Goal: Complete application form

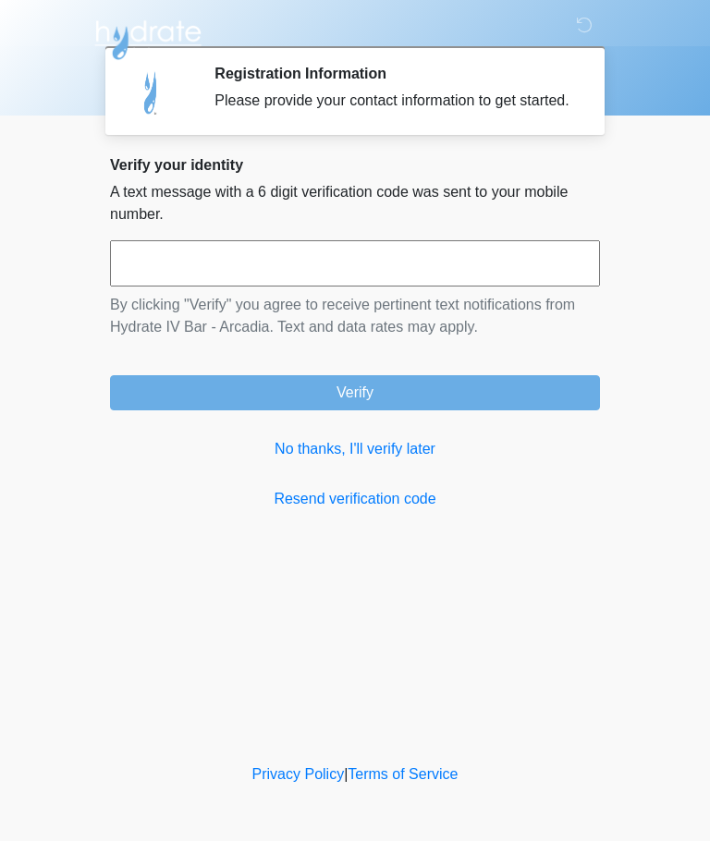
click at [518, 287] on input "text" at bounding box center [355, 263] width 490 height 46
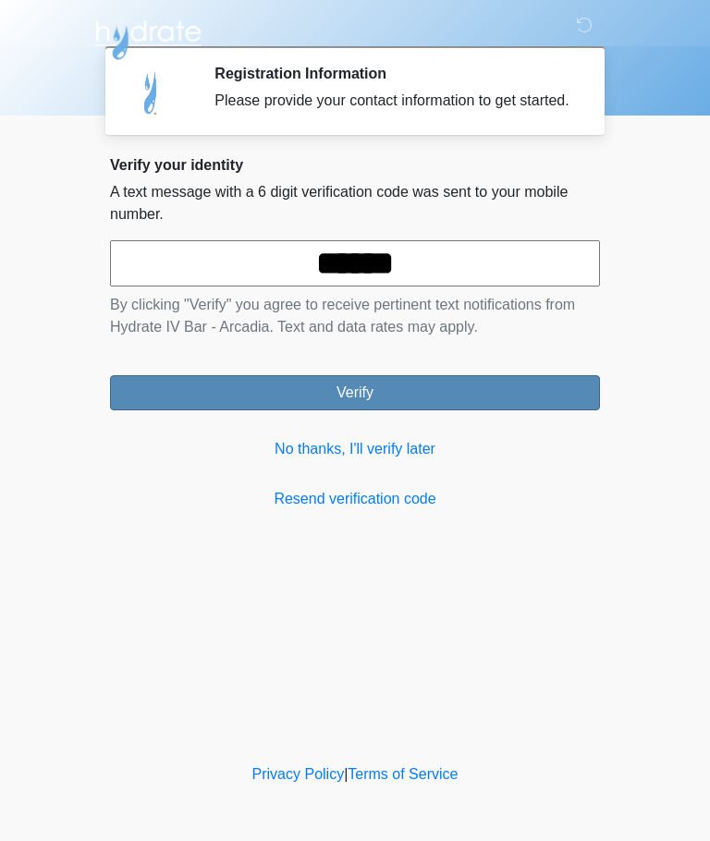
type input "******"
click at [500, 411] on button "Verify" at bounding box center [355, 392] width 490 height 35
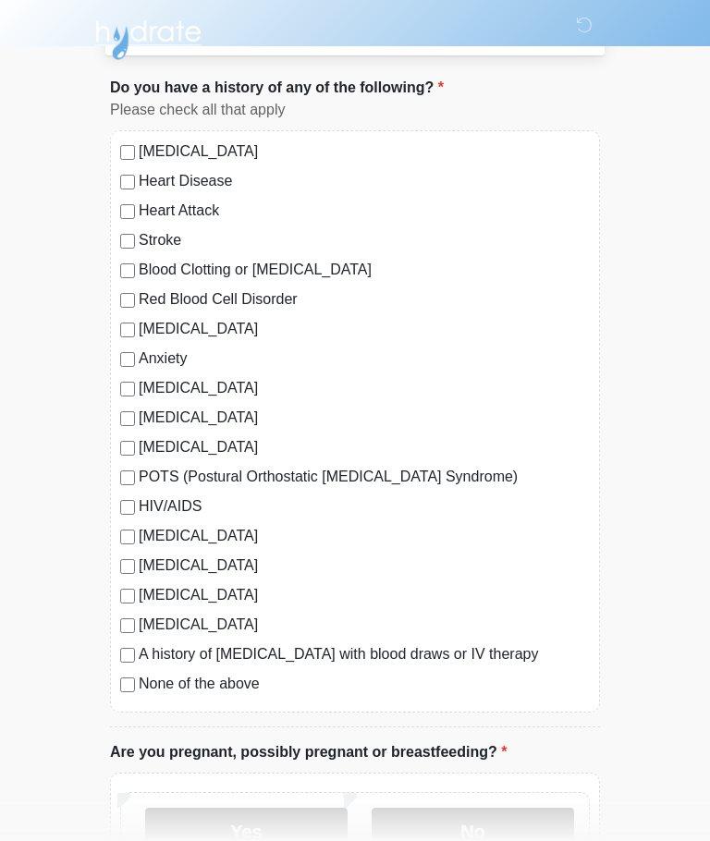
scroll to position [94, 0]
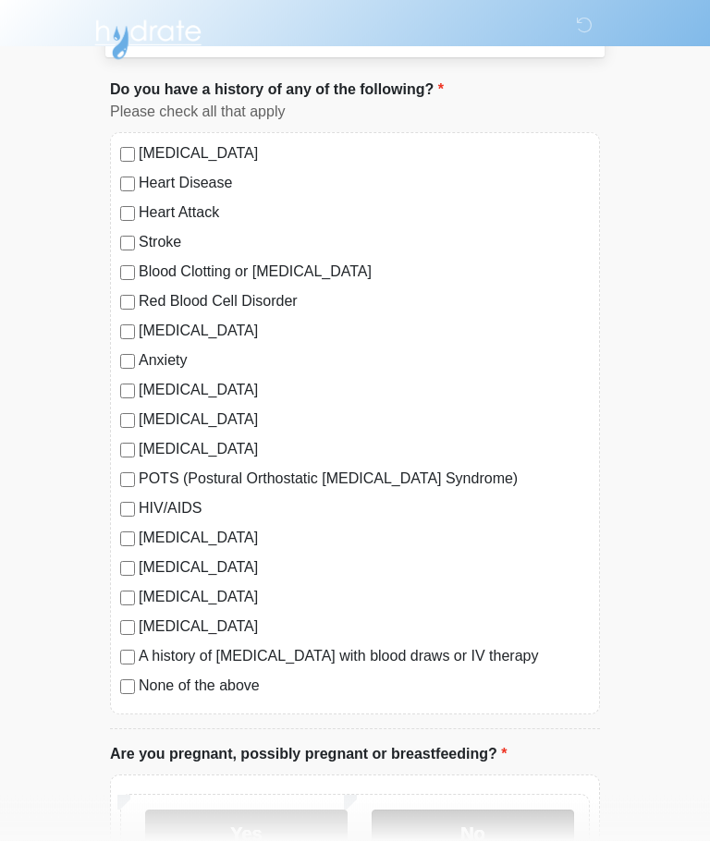
click at [442, 827] on label "No" at bounding box center [473, 834] width 202 height 46
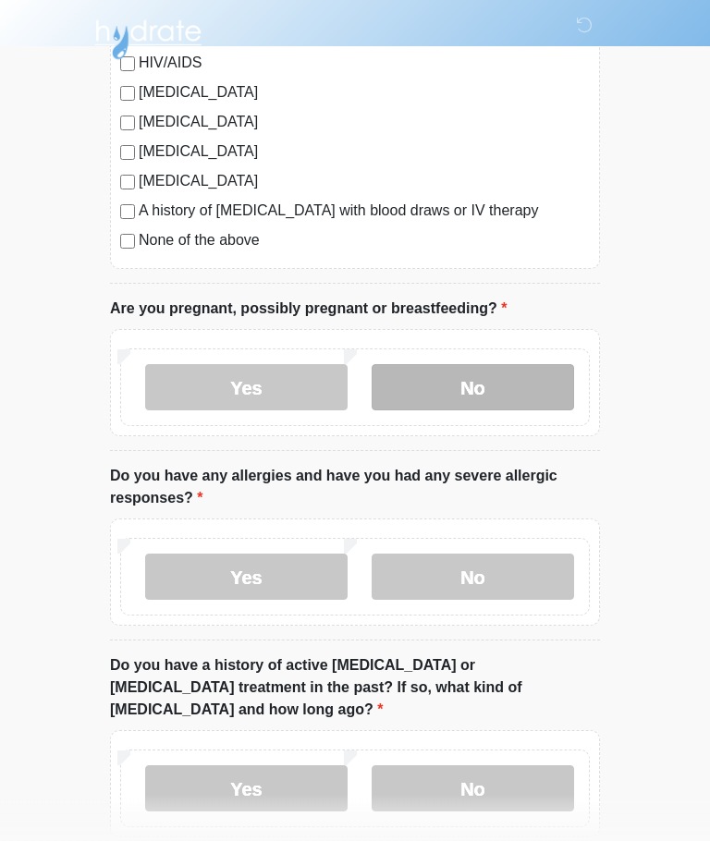
scroll to position [545, 0]
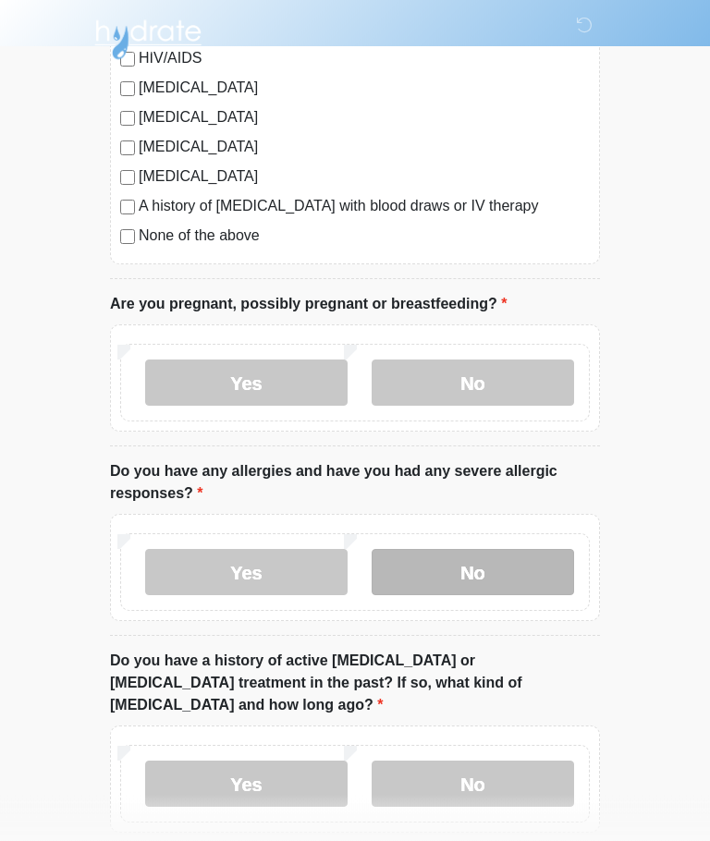
click at [484, 583] on label "No" at bounding box center [473, 573] width 202 height 46
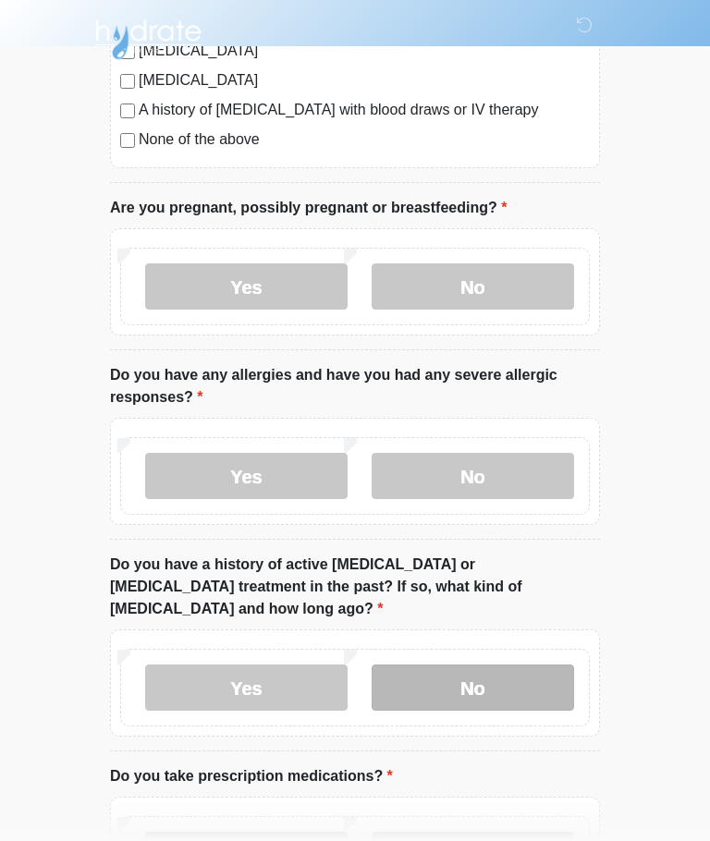
click at [487, 666] on label "No" at bounding box center [473, 689] width 202 height 46
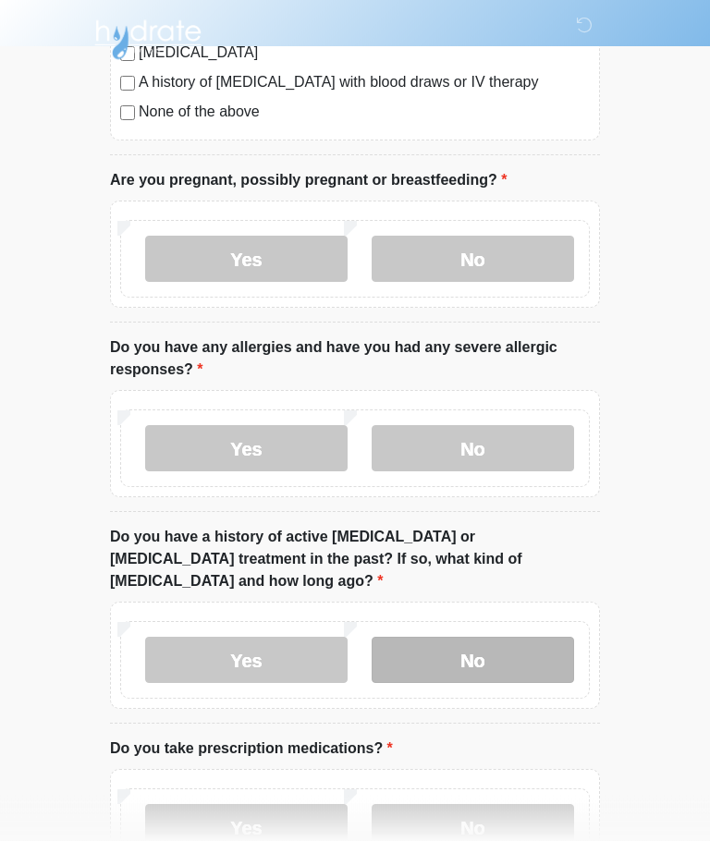
scroll to position [768, 0]
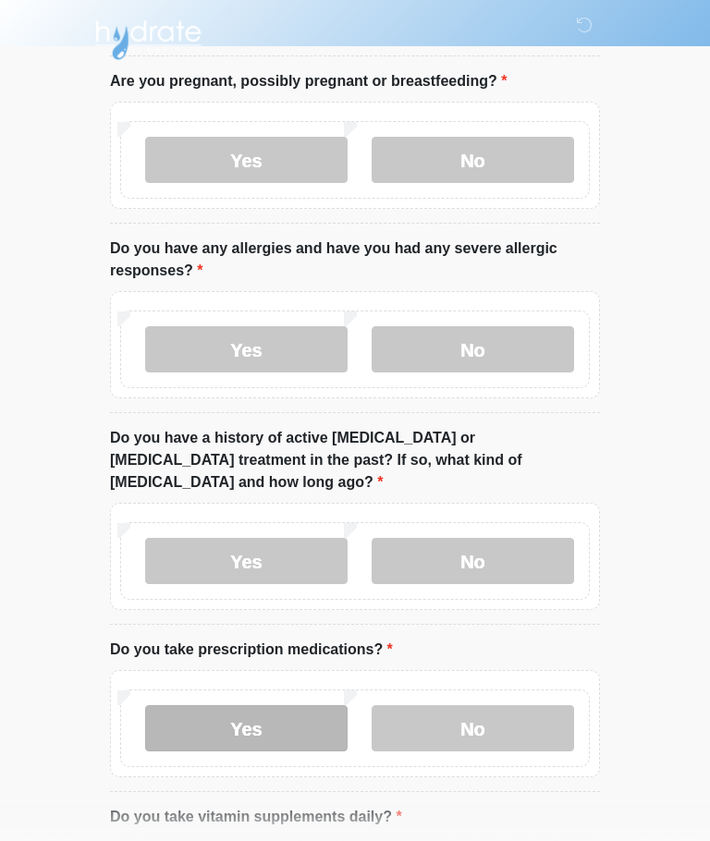
click at [183, 705] on label "Yes" at bounding box center [246, 728] width 202 height 46
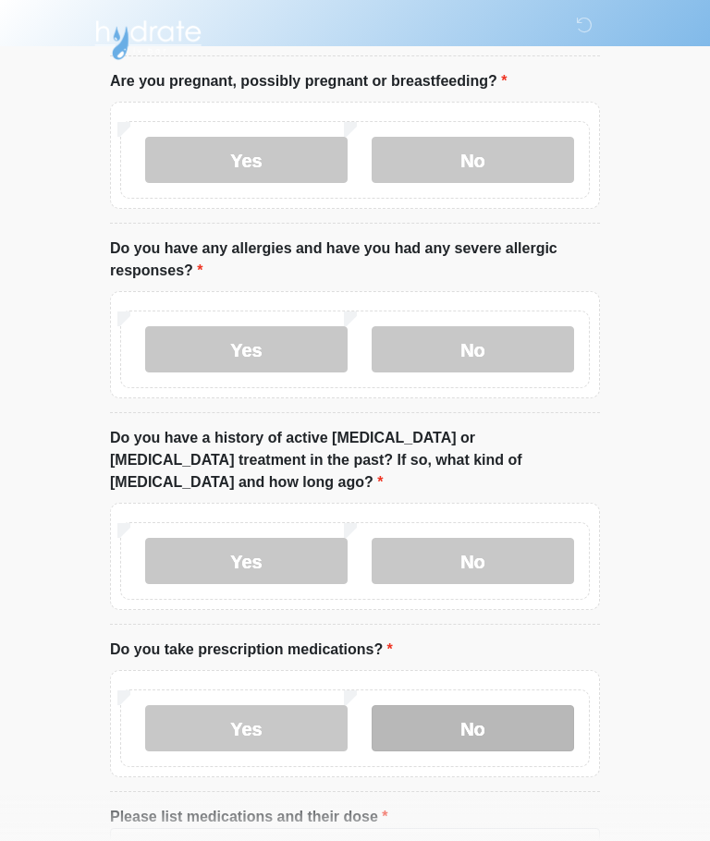
click at [494, 707] on label "No" at bounding box center [473, 728] width 202 height 46
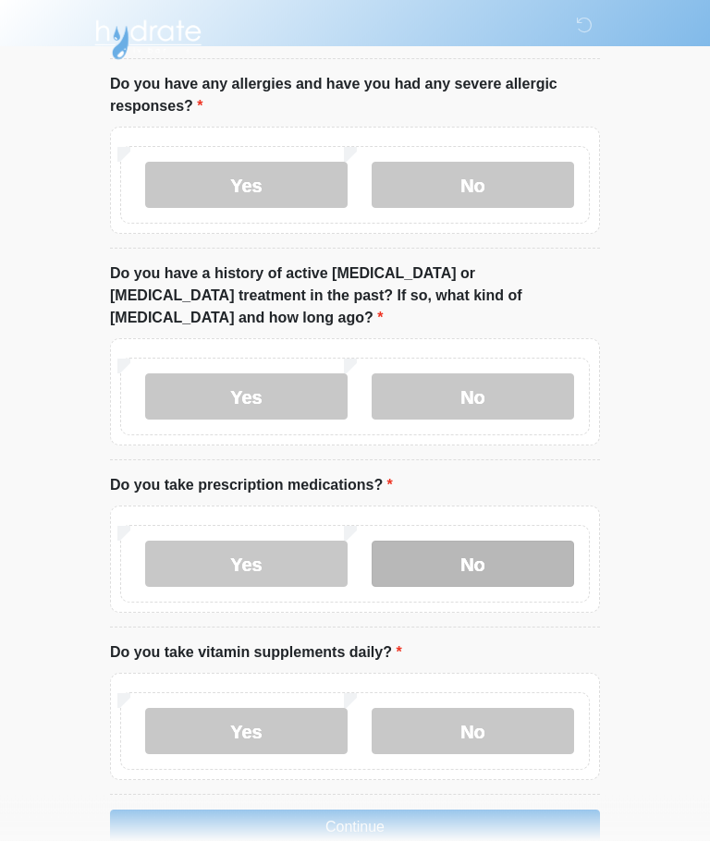
scroll to position [948, 0]
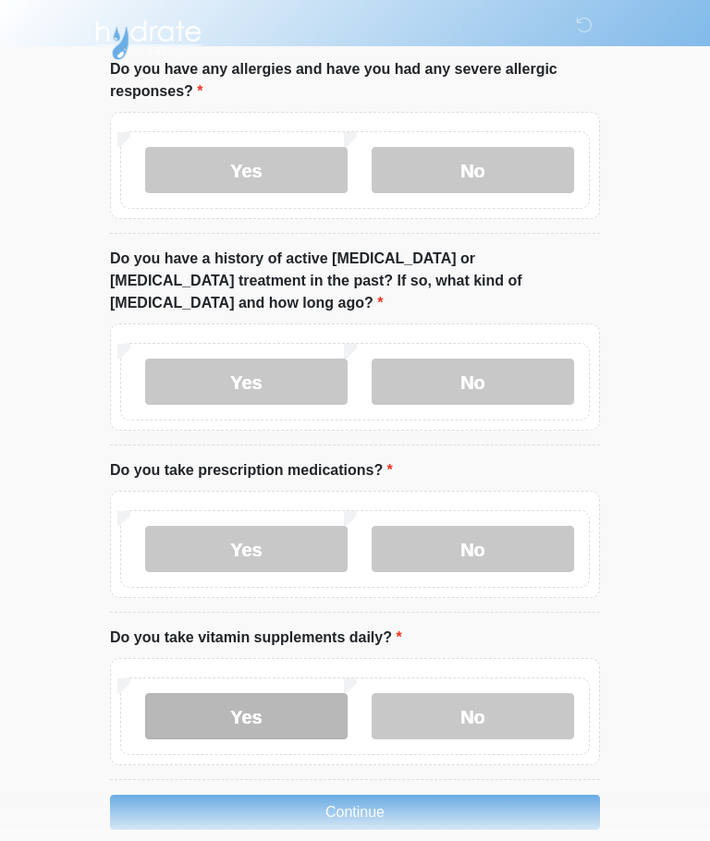
click at [214, 693] on label "Yes" at bounding box center [246, 716] width 202 height 46
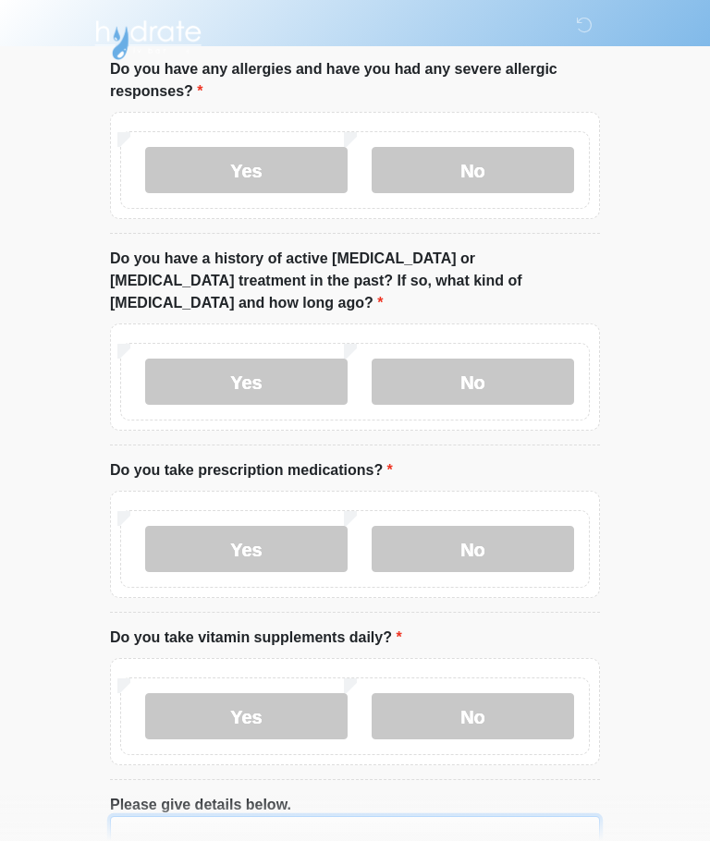
click at [235, 832] on textarea "Please give details below." at bounding box center [355, 856] width 490 height 80
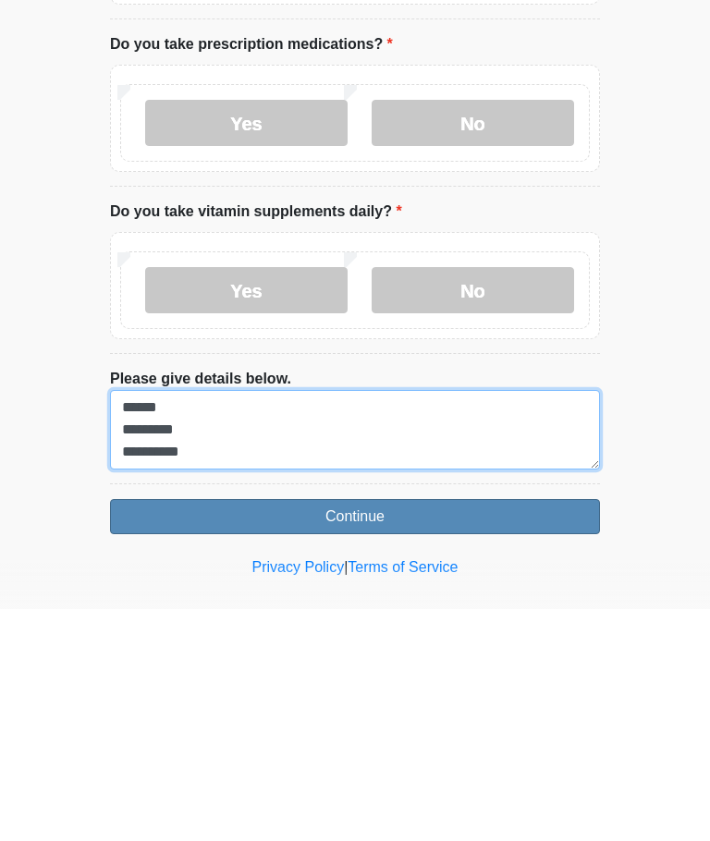
type textarea "****** ********* *********"
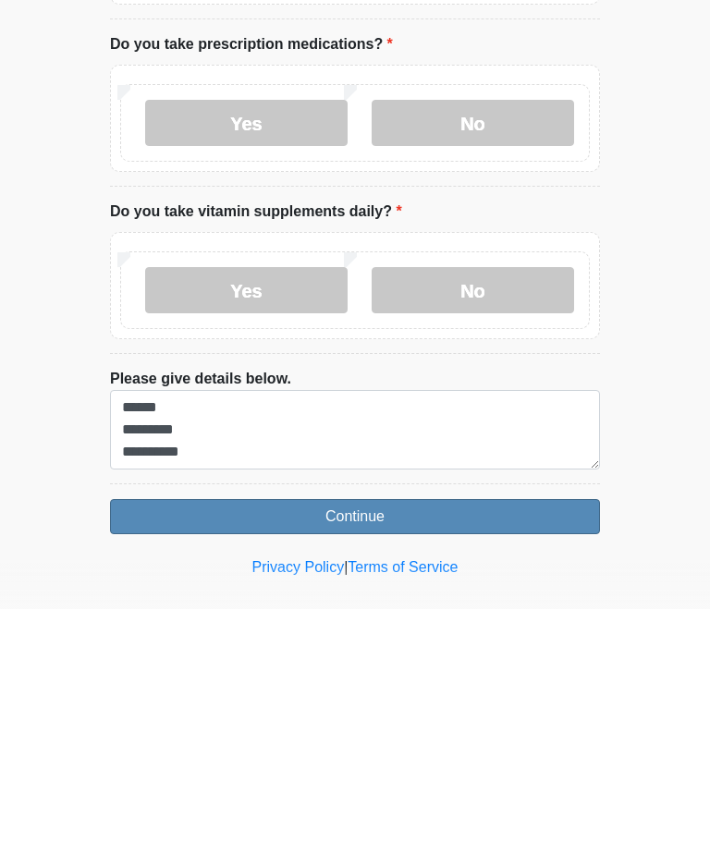
click at [464, 731] on button "Continue" at bounding box center [355, 748] width 490 height 35
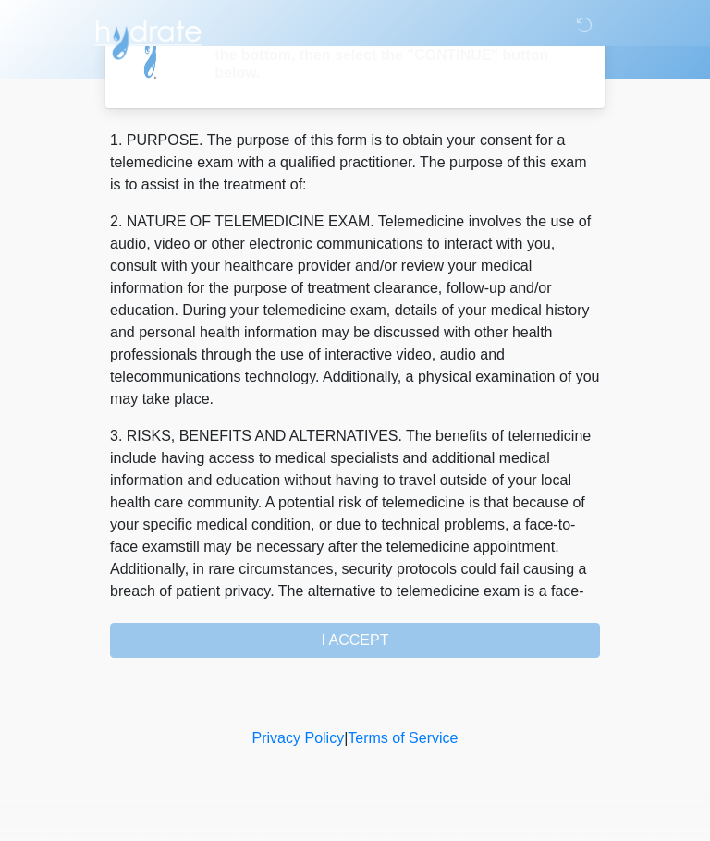
scroll to position [0, 0]
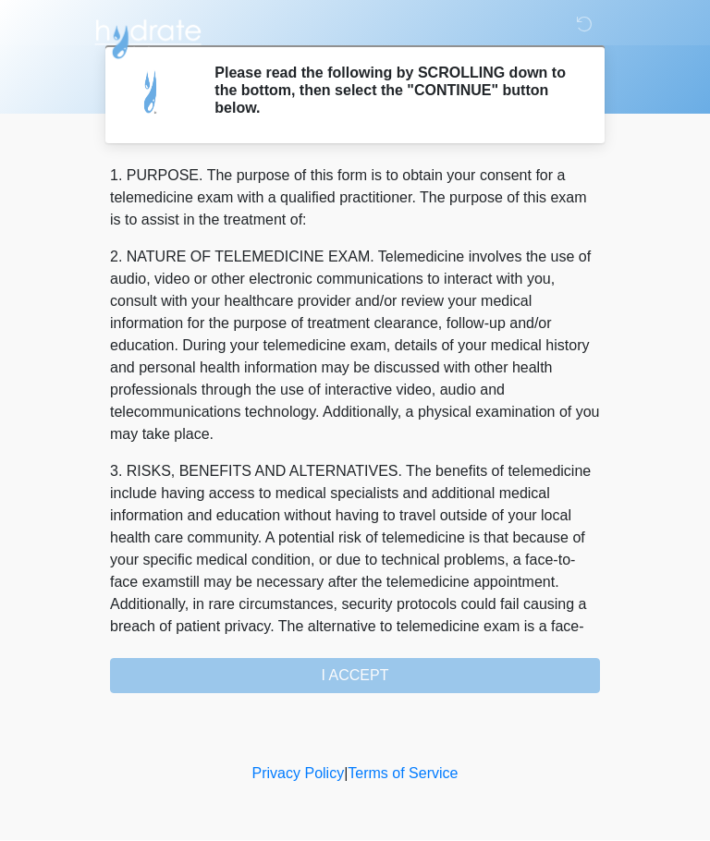
click at [237, 676] on div "1. PURPOSE. The purpose of this form is to obtain your consent for a telemedici…" at bounding box center [355, 430] width 490 height 529
click at [299, 668] on div "1. PURPOSE. The purpose of this form is to obtain your consent for a telemedici…" at bounding box center [355, 430] width 490 height 529
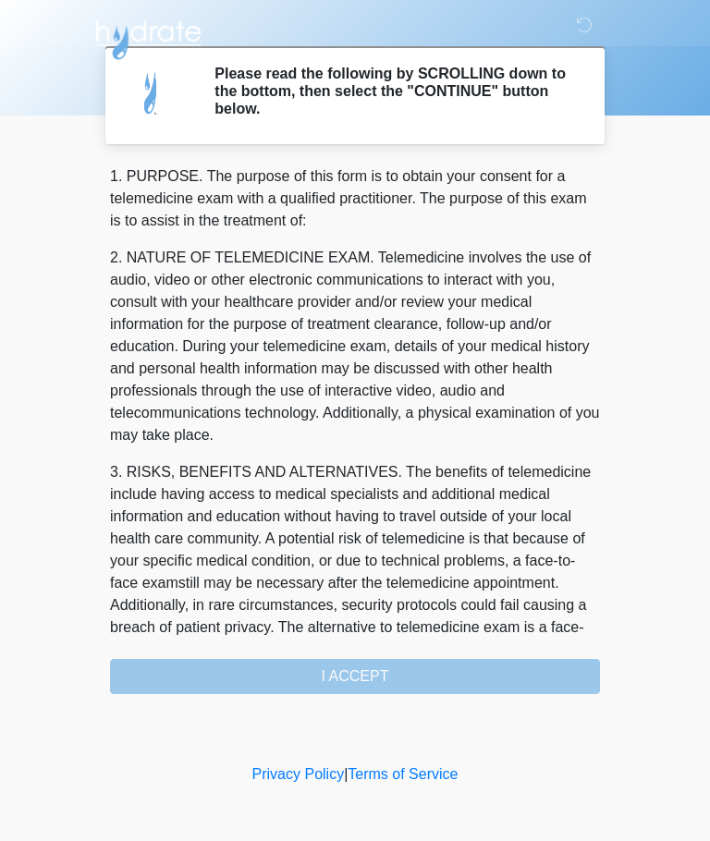
click at [474, 111] on h2 "Please read the following by SCROLLING down to the bottom, then select the "CON…" at bounding box center [394, 92] width 358 height 54
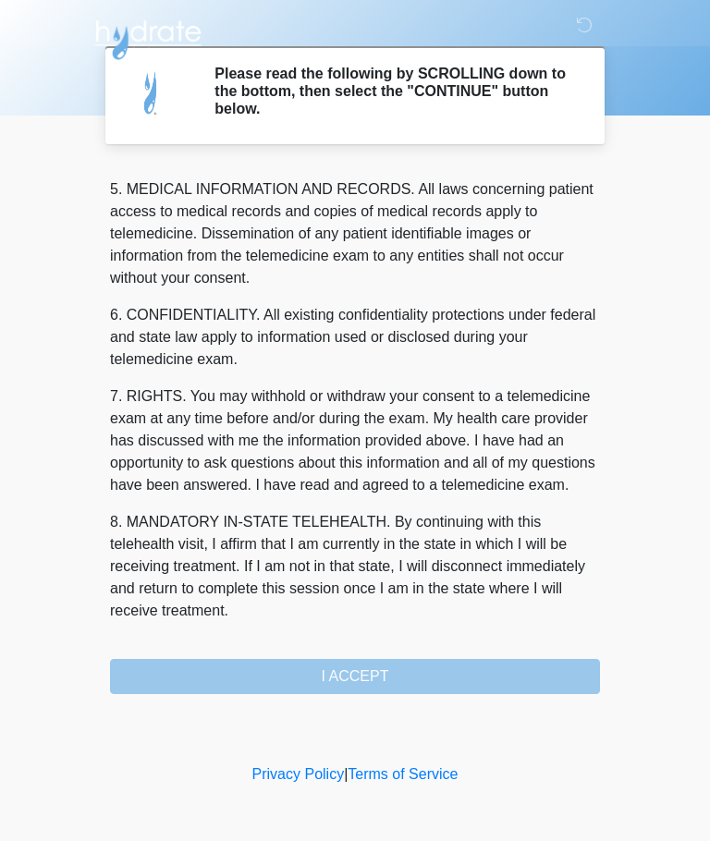
scroll to position [601, 0]
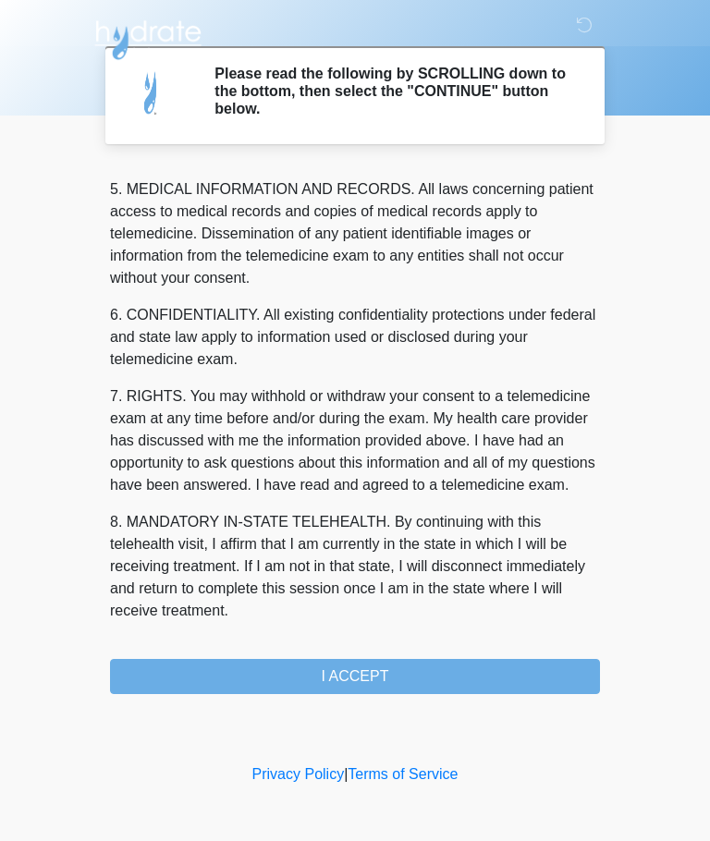
click at [449, 551] on p "8. MANDATORY IN-STATE TELEHEALTH. By continuing with this telehealth visit, I a…" at bounding box center [355, 566] width 490 height 111
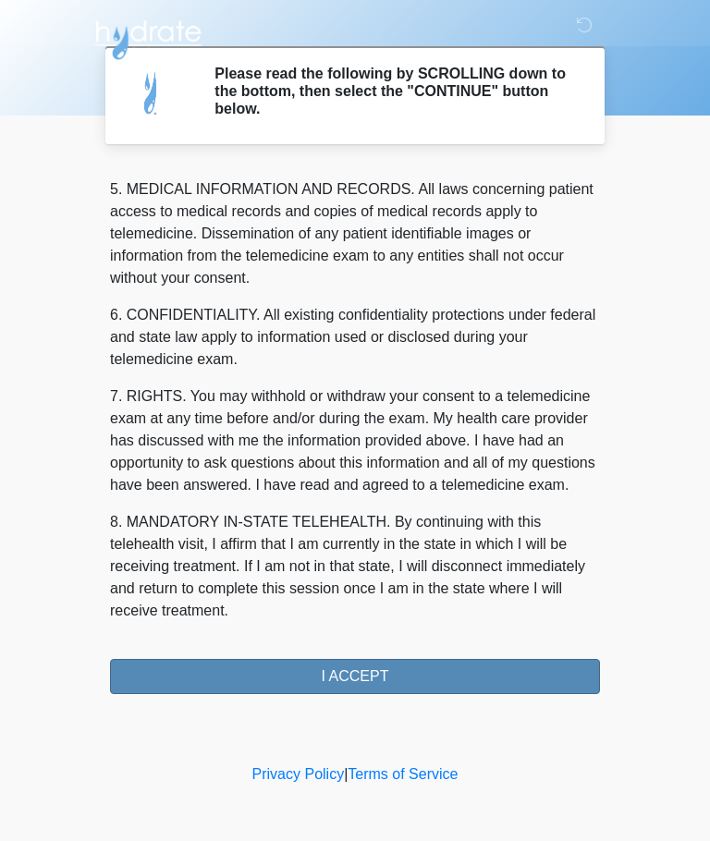
click at [244, 677] on button "I ACCEPT" at bounding box center [355, 676] width 490 height 35
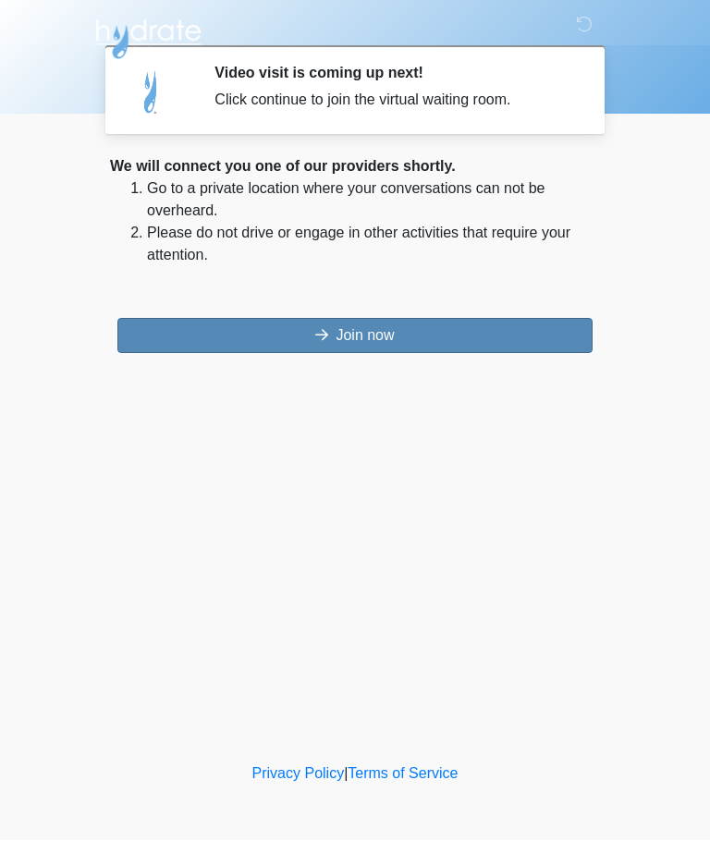
click at [342, 349] on button "Join now" at bounding box center [354, 336] width 475 height 35
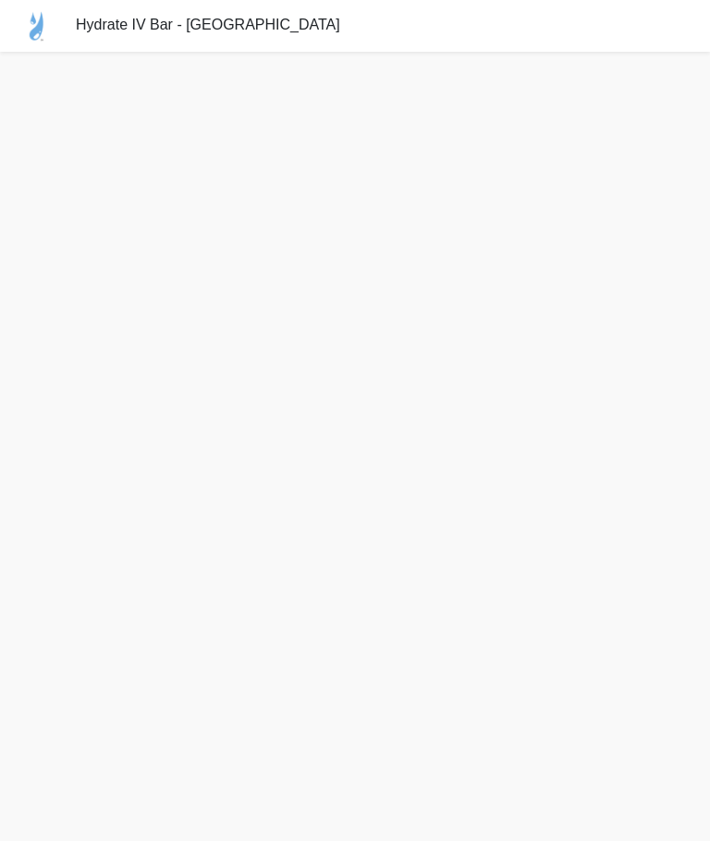
click at [67, 4] on img at bounding box center [38, 26] width 76 height 52
